Goal: Task Accomplishment & Management: Complete application form

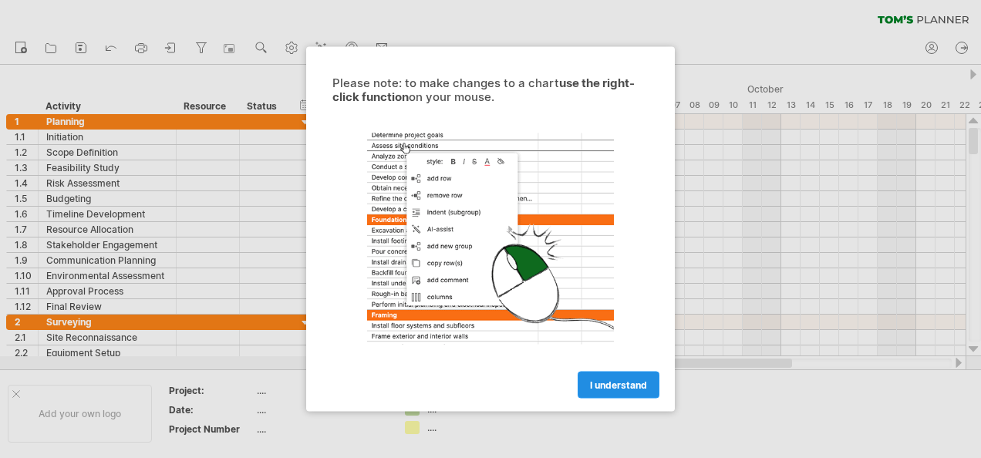
click at [599, 385] on span "I understand" at bounding box center [618, 385] width 57 height 12
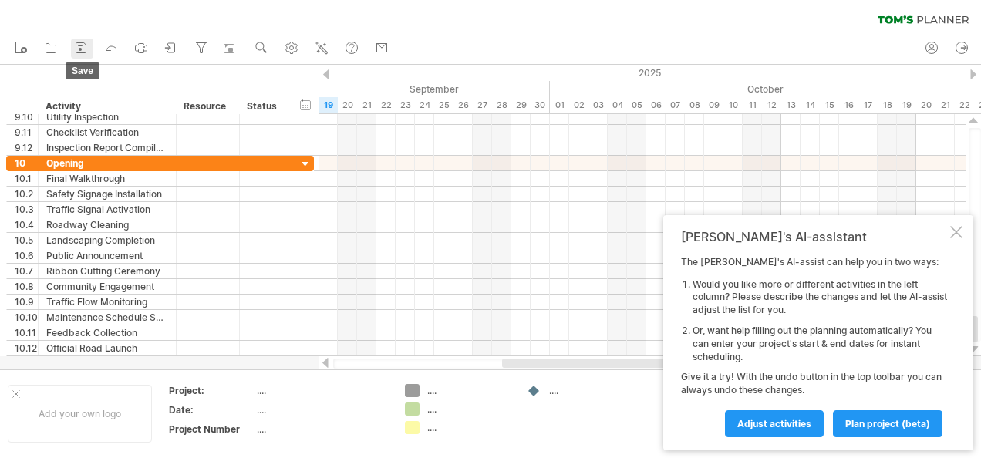
click at [82, 49] on icon at bounding box center [80, 47] width 15 height 15
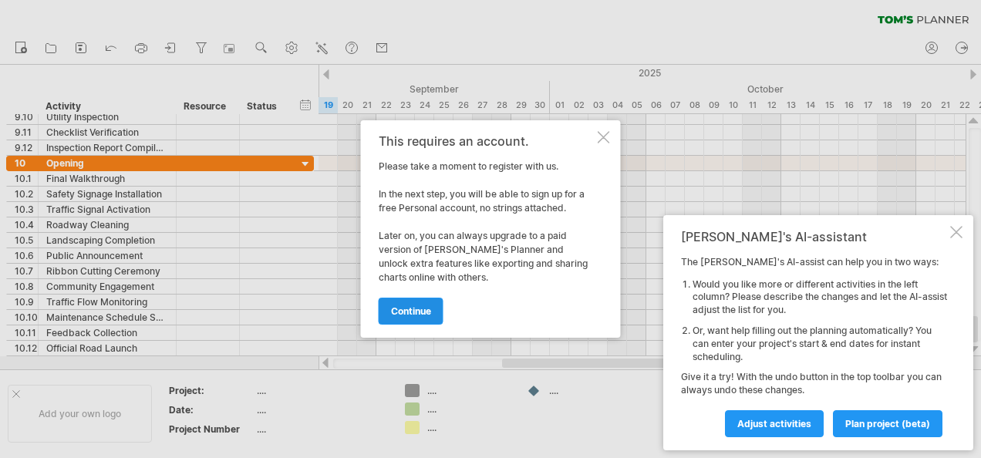
click at [413, 312] on span "continue" at bounding box center [411, 311] width 40 height 12
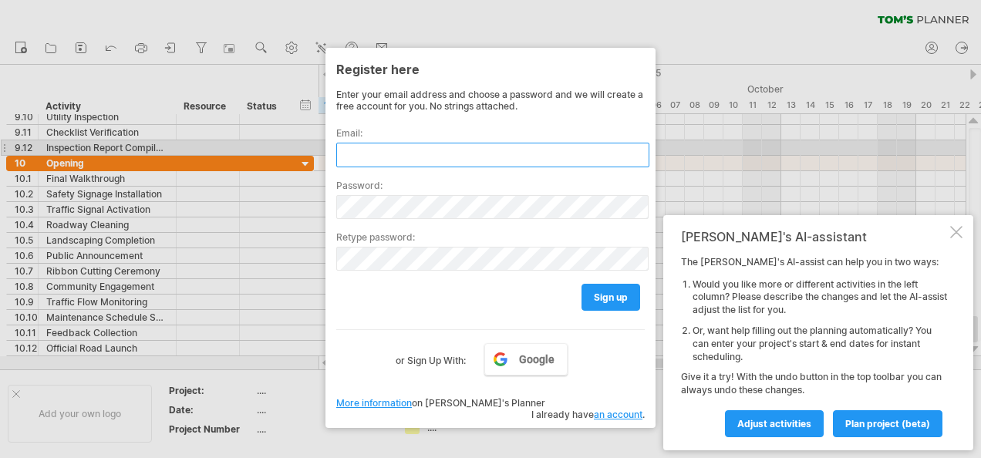
click at [526, 145] on input "text" at bounding box center [492, 155] width 313 height 25
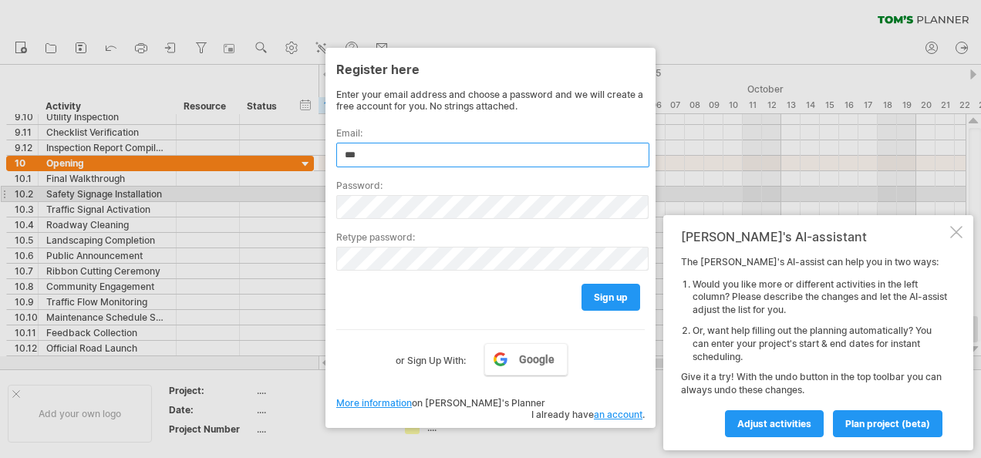
type input "***"
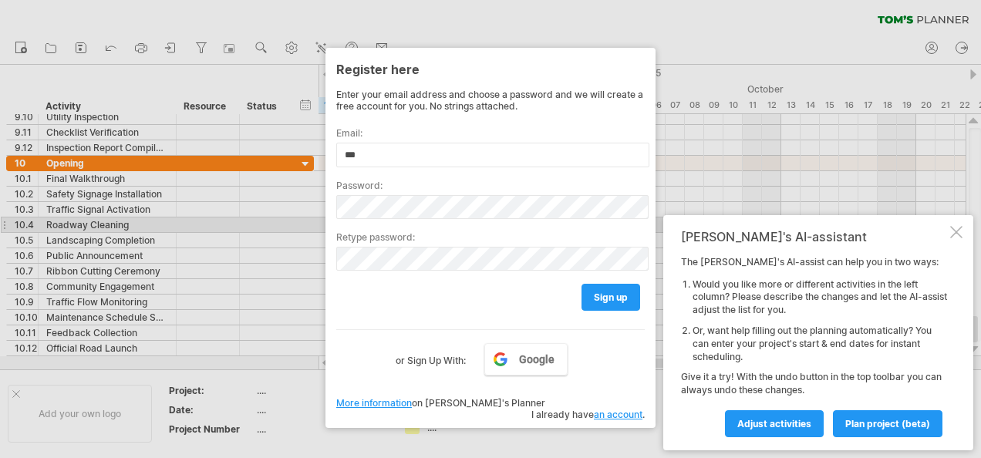
click at [456, 231] on label "Retype password:" at bounding box center [490, 237] width 308 height 12
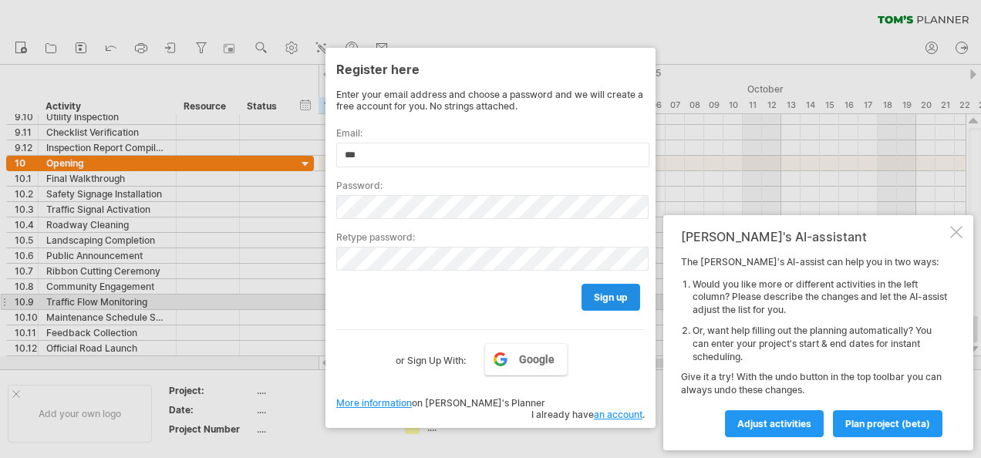
click at [619, 296] on span "sign up" at bounding box center [611, 298] width 34 height 12
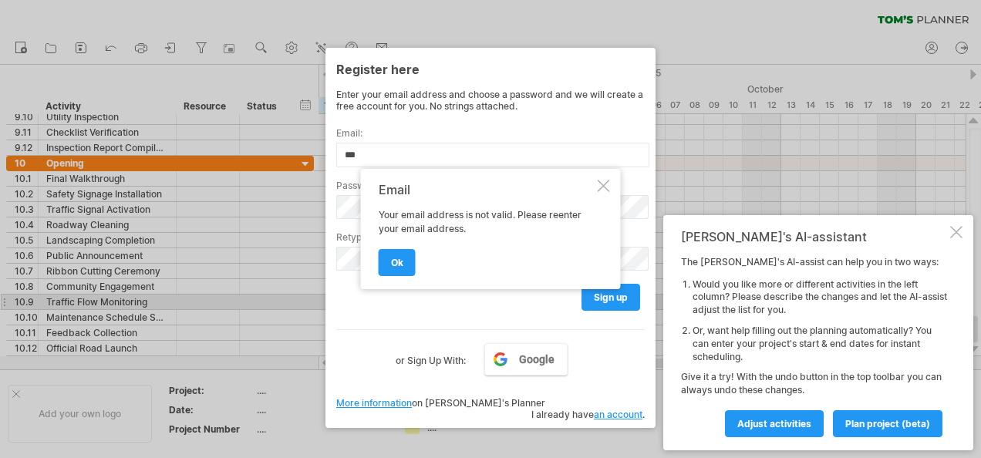
click at [601, 185] on div at bounding box center [604, 186] width 12 height 12
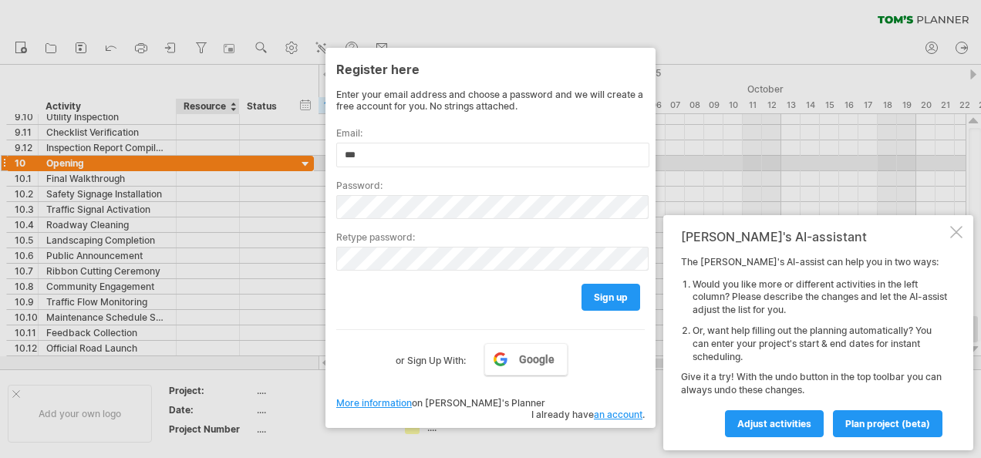
click at [188, 171] on div at bounding box center [490, 229] width 981 height 458
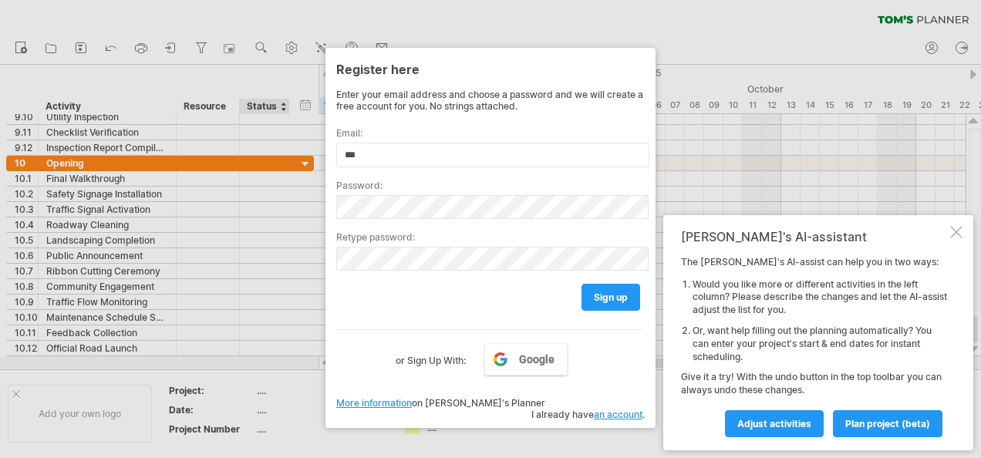
click at [261, 393] on div at bounding box center [490, 229] width 981 height 458
click at [277, 344] on div at bounding box center [490, 229] width 981 height 458
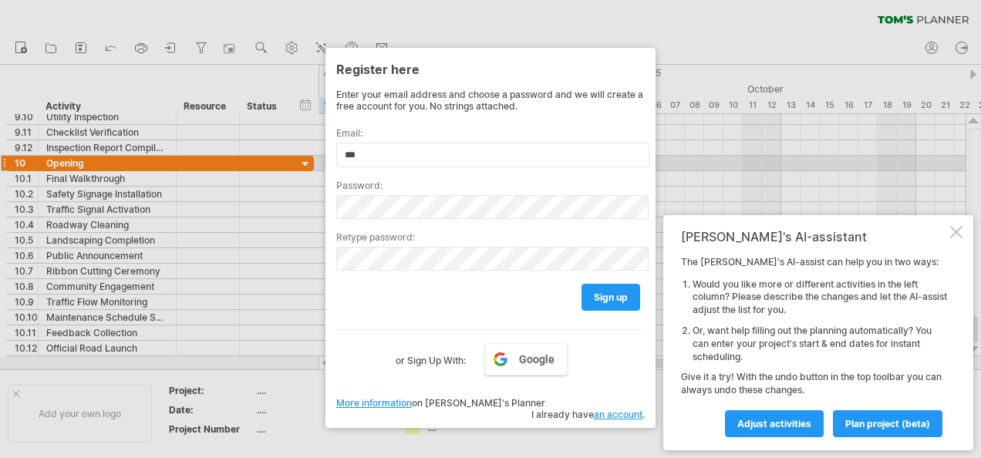
click at [811, 157] on div at bounding box center [490, 229] width 981 height 458
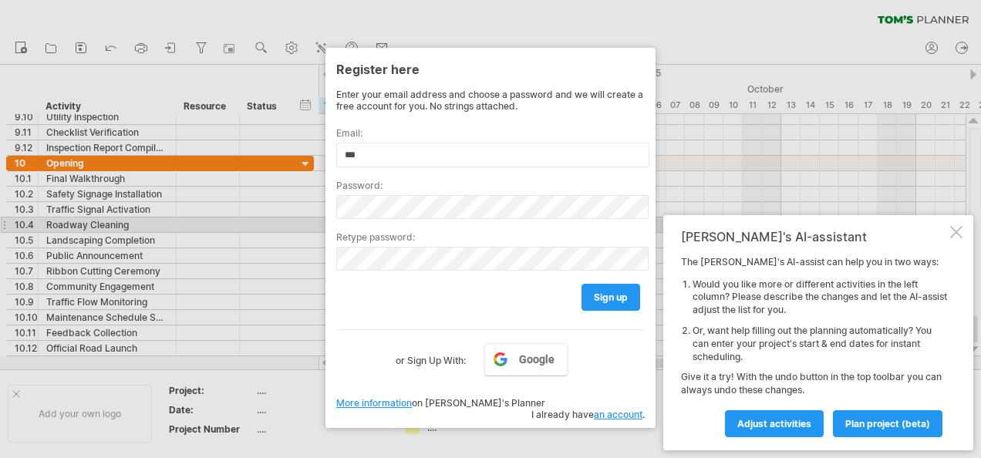
click at [956, 228] on div at bounding box center [956, 232] width 12 height 12
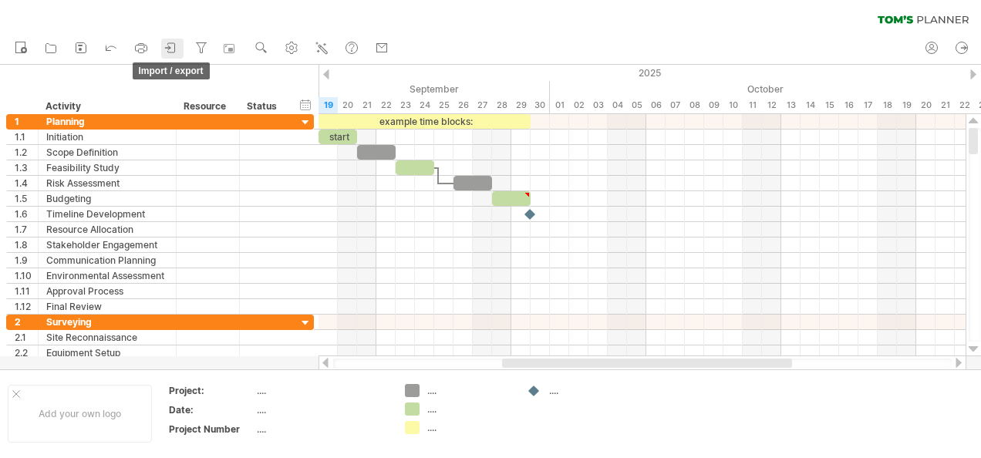
click at [172, 46] on icon at bounding box center [170, 47] width 15 height 15
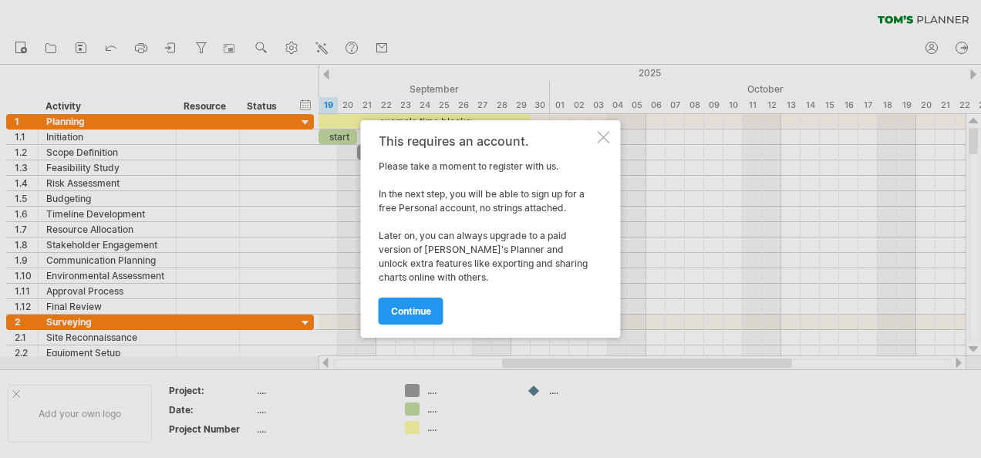
click at [605, 137] on div at bounding box center [604, 137] width 12 height 12
